Goal: Task Accomplishment & Management: Manage account settings

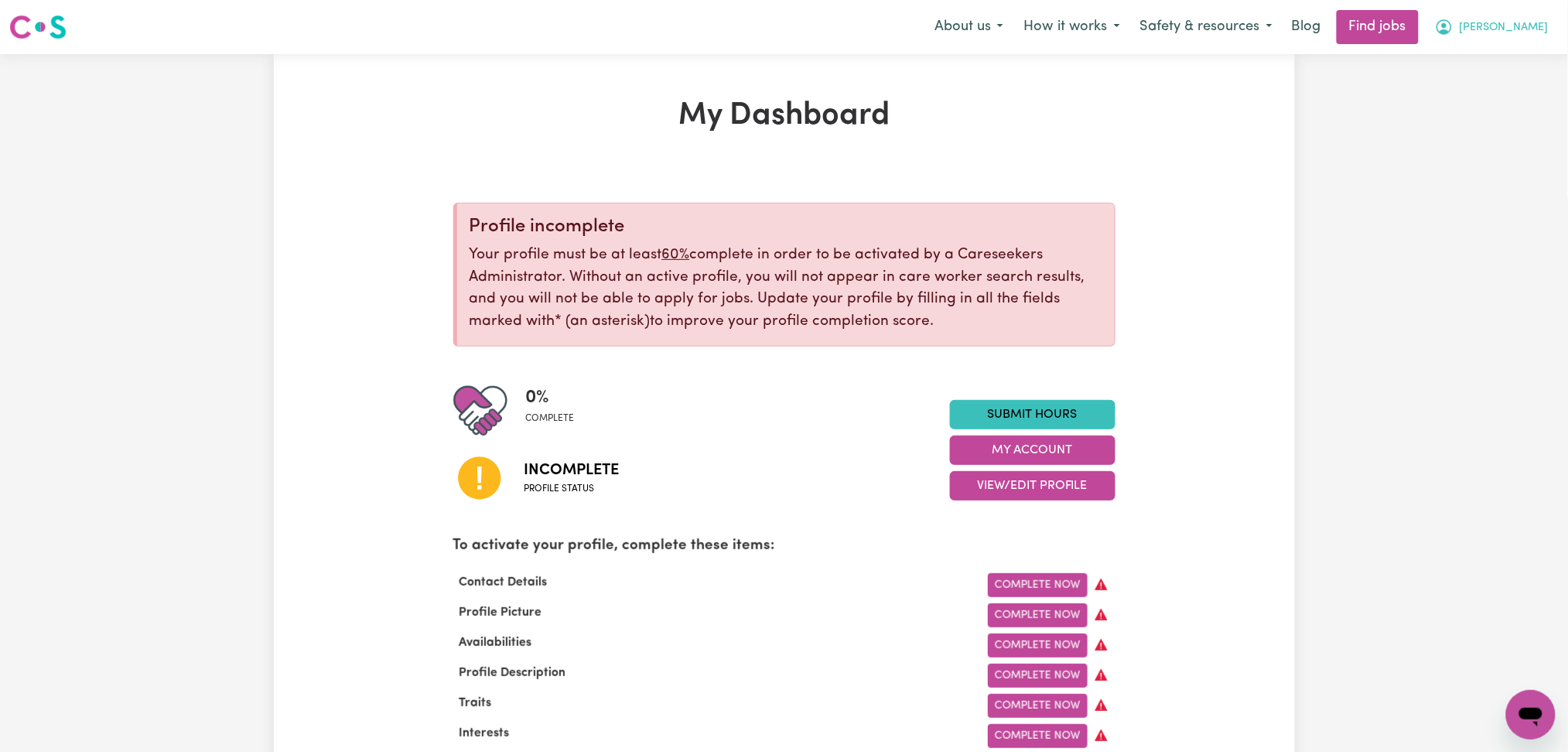
drag, startPoint x: 1515, startPoint y: 23, endPoint x: 1514, endPoint y: 40, distance: 17.0
click at [1517, 24] on span "[PERSON_NAME]" at bounding box center [1504, 28] width 89 height 17
click at [1496, 107] on link "Logout" at bounding box center [1497, 118] width 122 height 29
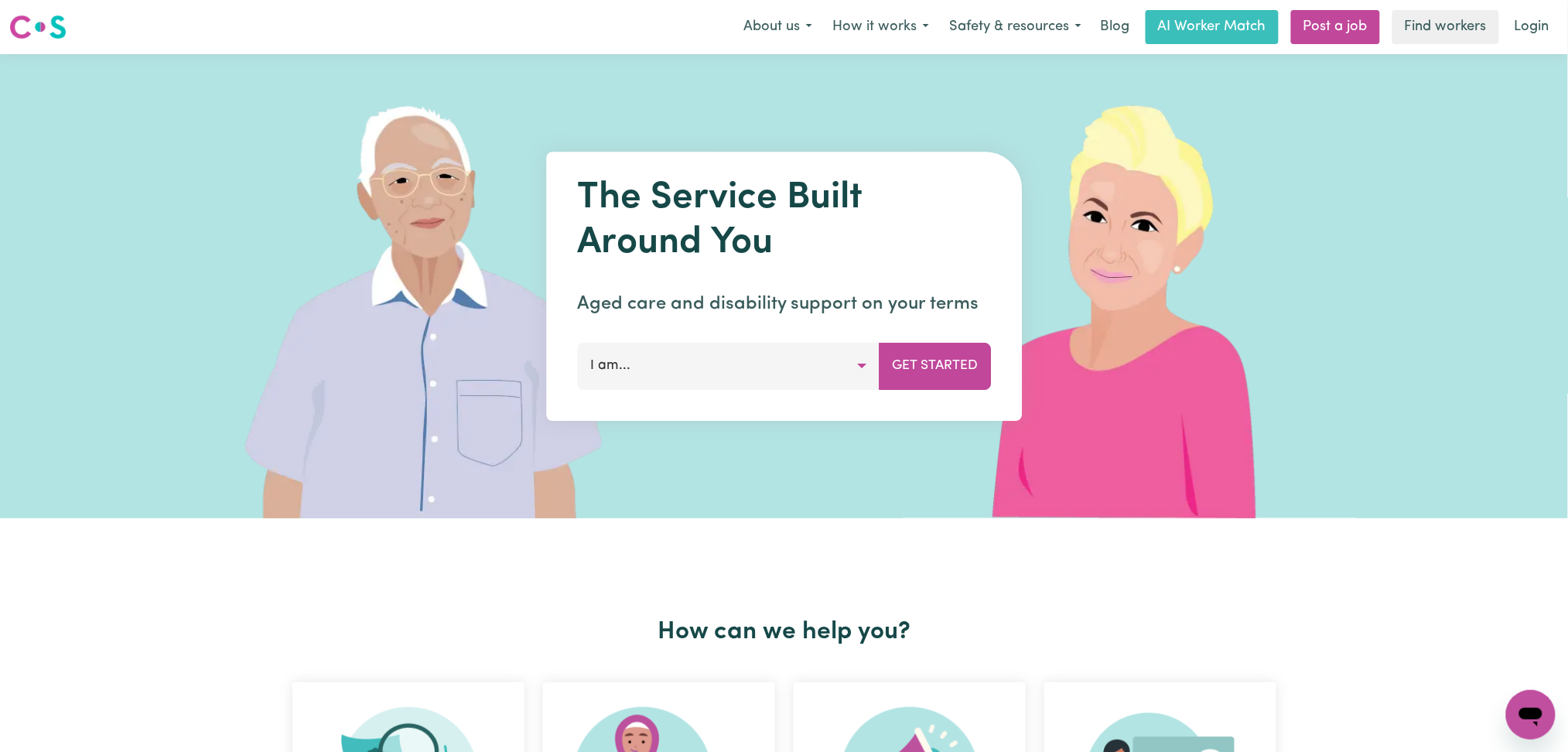
click at [1556, 18] on link "Login" at bounding box center [1532, 27] width 54 height 34
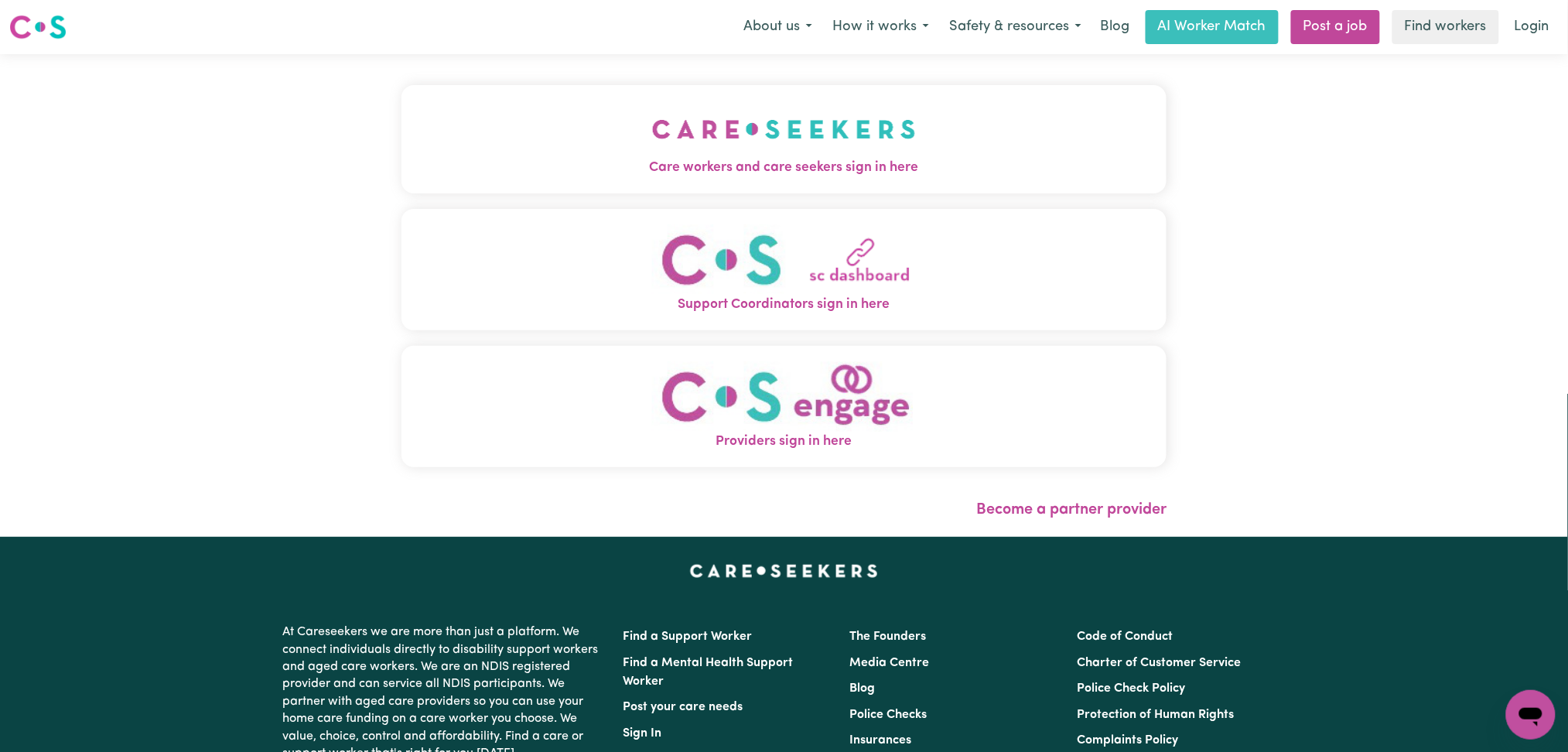
click at [635, 186] on button "Care workers and care seekers sign in here" at bounding box center [784, 139] width 766 height 108
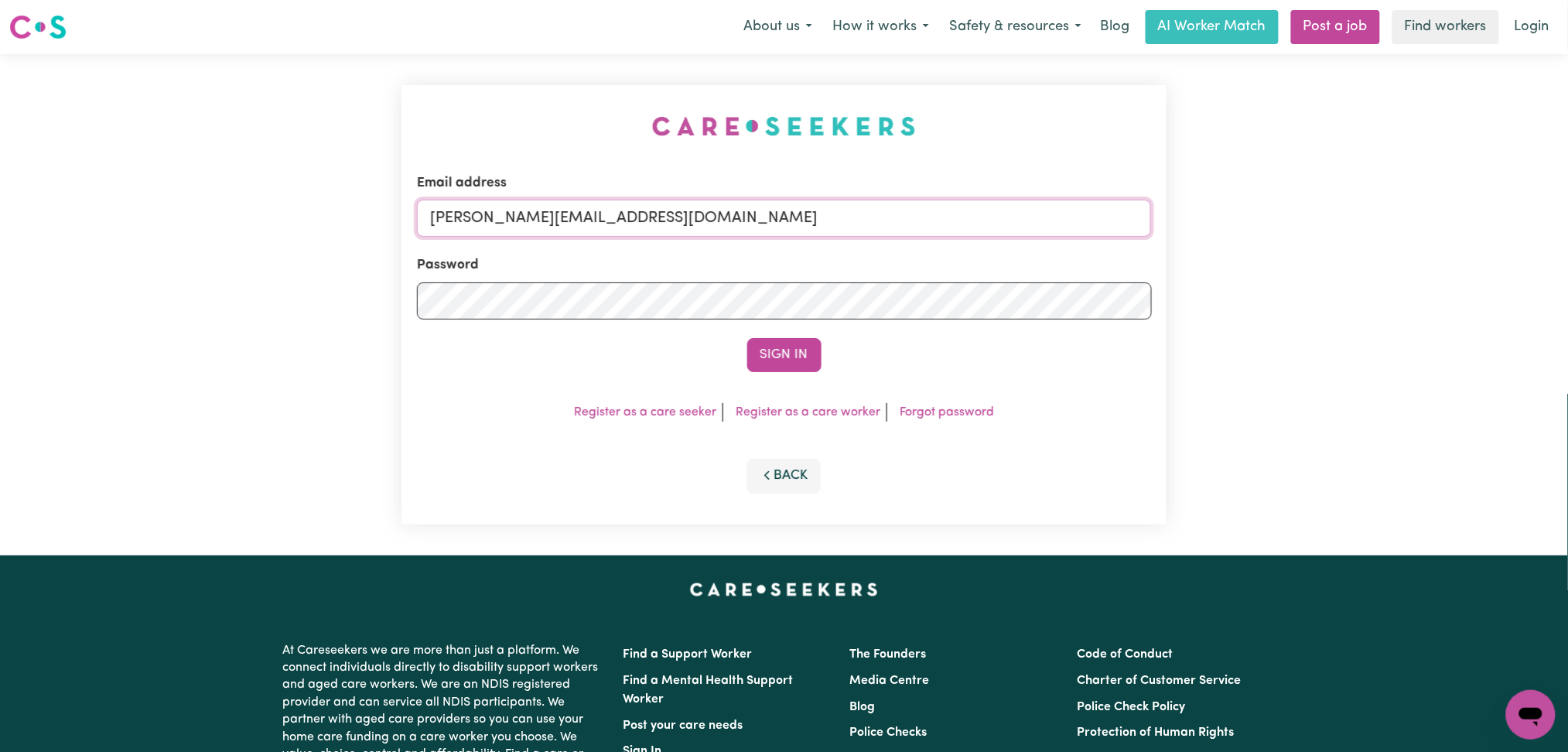
click at [627, 212] on input "[PERSON_NAME][EMAIL_ADDRESS][DOMAIN_NAME]" at bounding box center [784, 218] width 735 height 37
drag, startPoint x: 508, startPoint y: 210, endPoint x: 885, endPoint y: 262, distance: 380.6
click at [980, 211] on input "Superuser~[EMAIL_ADDRESS][DOMAIN_NAME]" at bounding box center [784, 218] width 735 height 37
type input "Superuser~[EMAIL_ADDRESS][DOMAIN_NAME]"
click at [814, 366] on button "Sign In" at bounding box center [784, 355] width 74 height 34
